Goal: Find specific page/section: Find specific page/section

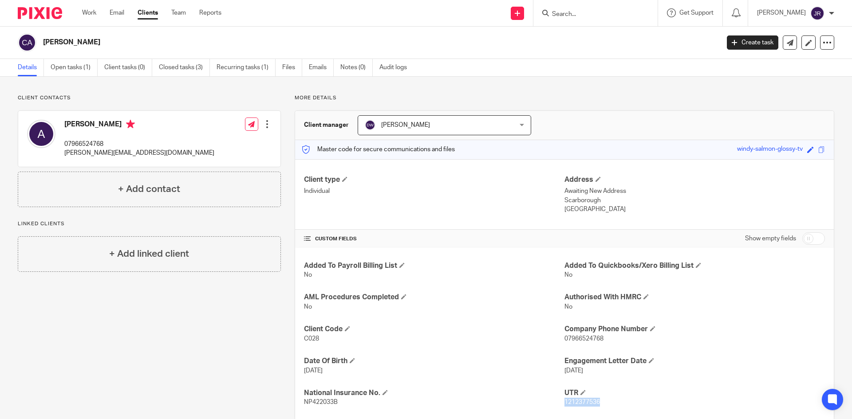
scroll to position [20, 0]
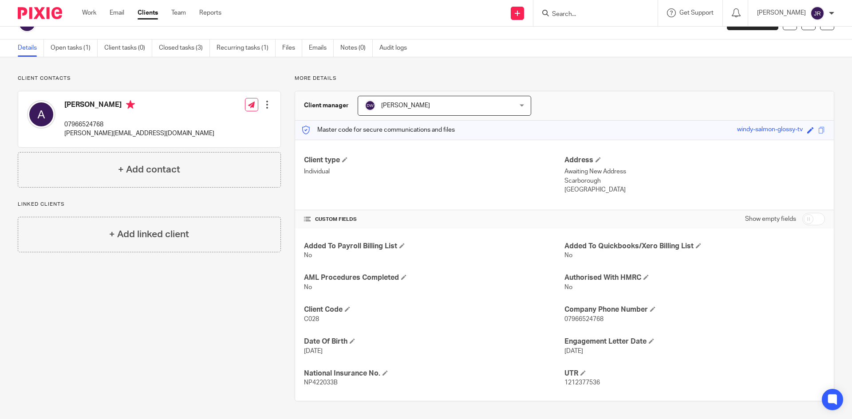
click at [595, 18] on input "Search" at bounding box center [591, 15] width 80 height 8
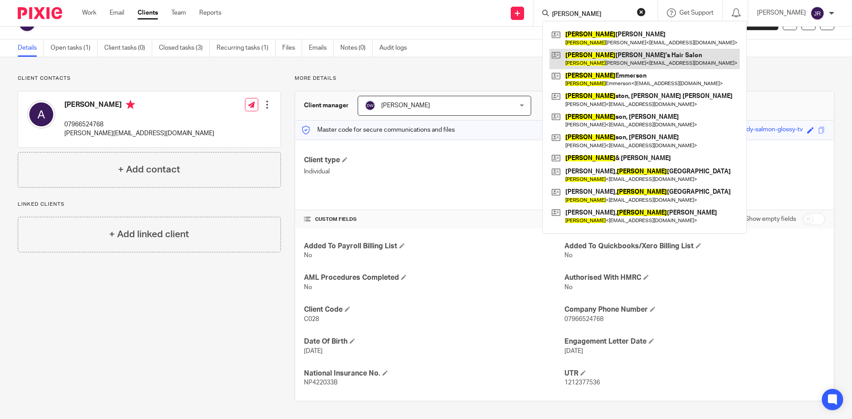
type input "[PERSON_NAME]"
click at [630, 66] on link at bounding box center [644, 59] width 190 height 20
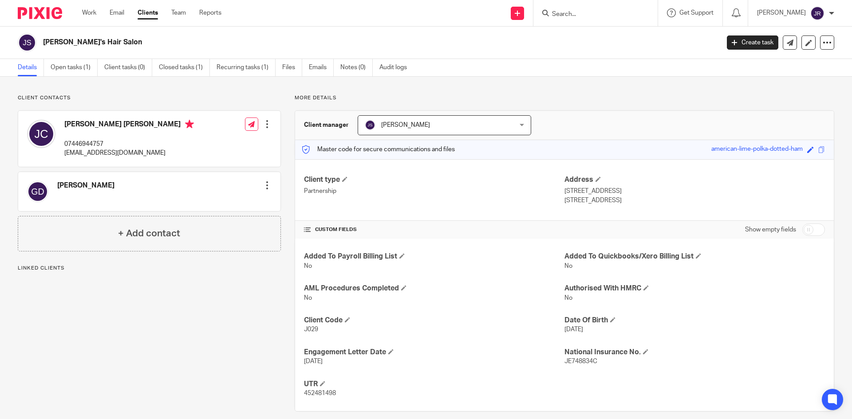
click at [103, 192] on div "Gordon Draper" at bounding box center [85, 191] width 57 height 21
click at [615, 15] on input "Search" at bounding box center [591, 15] width 80 height 8
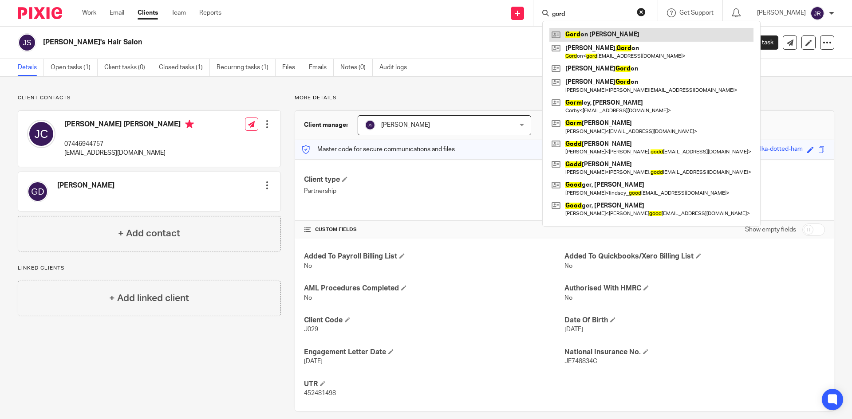
type input "gord"
click at [621, 37] on link at bounding box center [651, 34] width 204 height 13
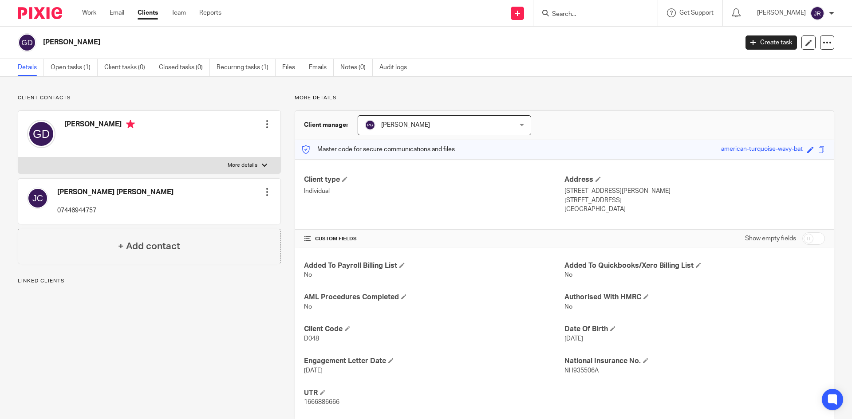
scroll to position [20, 0]
